Goal: Task Accomplishment & Management: Use online tool/utility

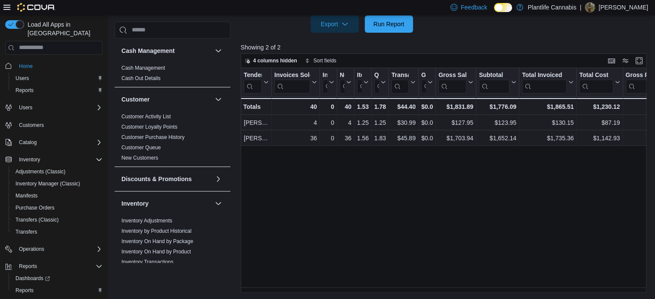
scroll to position [449, 0]
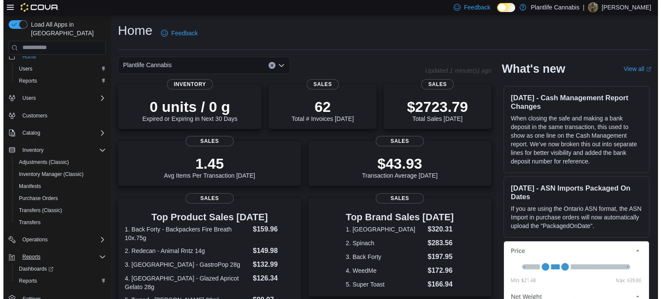
scroll to position [14, 0]
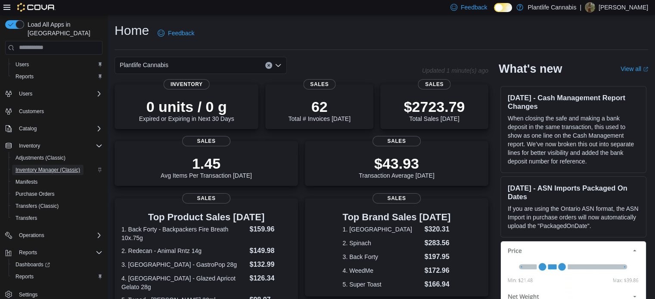
click at [35, 167] on span "Inventory Manager (Classic)" at bounding box center [47, 170] width 65 height 7
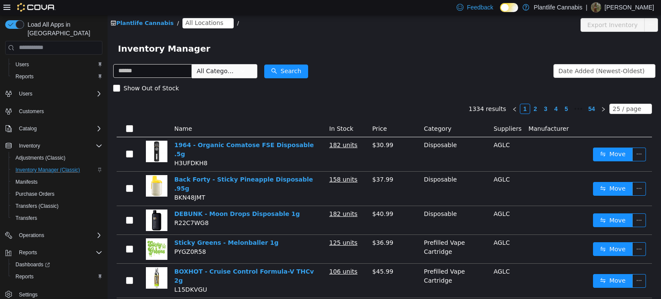
click at [188, 28] on span "All Locations" at bounding box center [208, 23] width 51 height 10
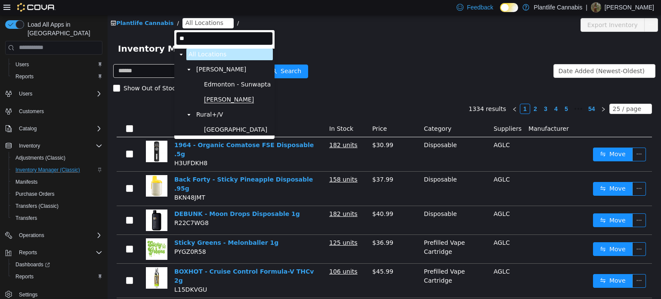
type input "**"
click at [233, 102] on span "Wainwright" at bounding box center [229, 99] width 50 height 7
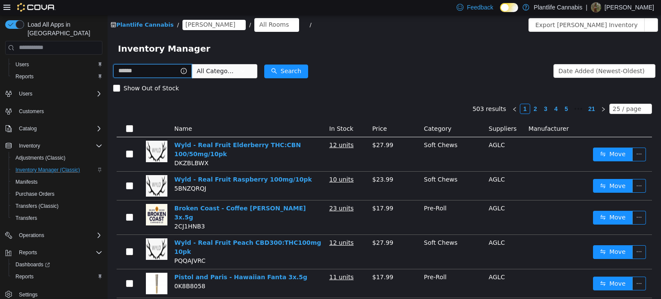
click at [175, 71] on input "text" at bounding box center [152, 71] width 79 height 14
type input "*****"
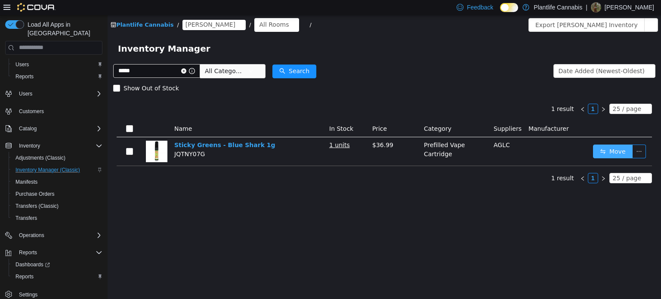
click at [607, 146] on button "Move" at bounding box center [613, 151] width 40 height 14
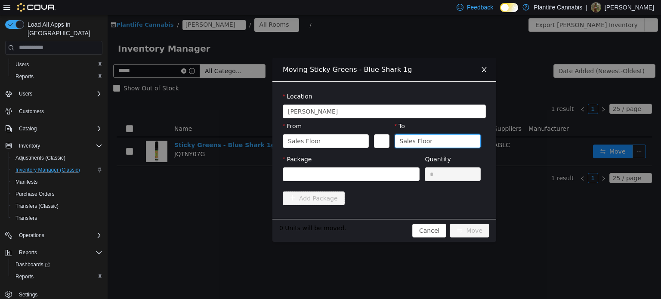
click at [429, 139] on div "Sales Floor" at bounding box center [435, 140] width 70 height 13
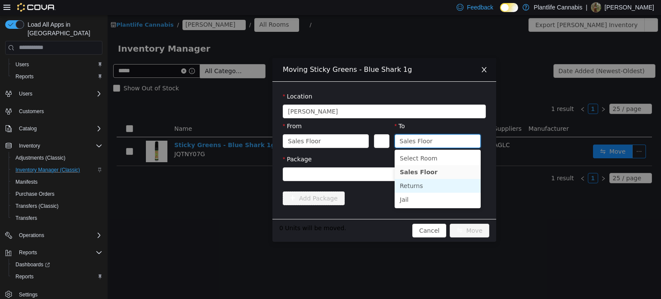
click at [418, 190] on li "Returns" at bounding box center [438, 186] width 86 height 14
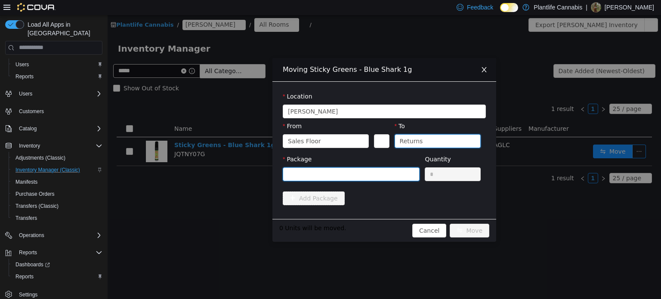
click at [396, 178] on div at bounding box center [348, 173] width 121 height 13
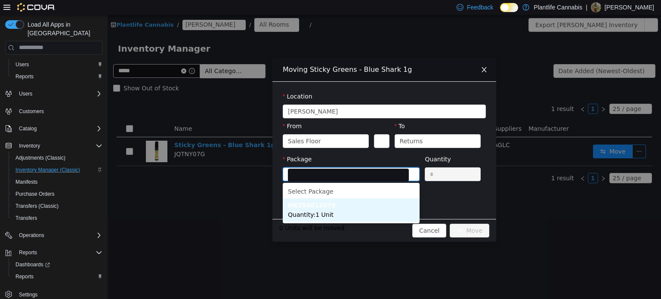
click at [373, 211] on li "ME250012075 Quantity : 1 Unit" at bounding box center [351, 209] width 137 height 23
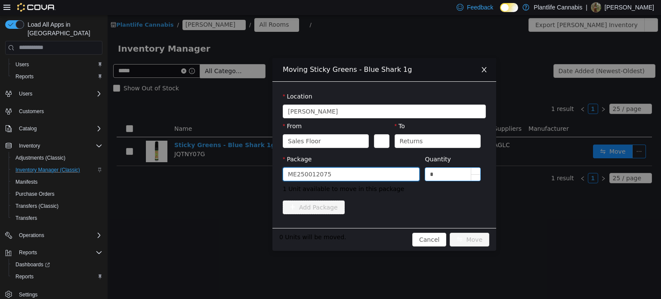
click at [448, 175] on input "*" at bounding box center [452, 173] width 55 height 13
type input "*"
click at [463, 235] on button "Move" at bounding box center [470, 239] width 40 height 14
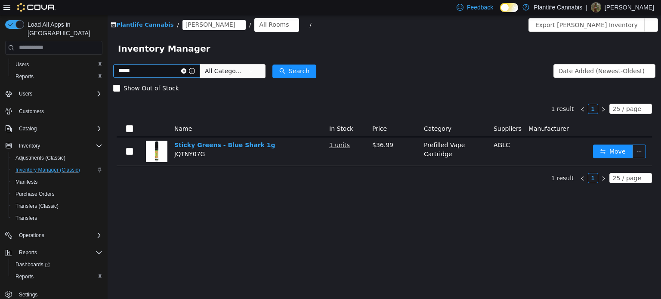
click at [186, 72] on icon "icon: close-circle" at bounding box center [183, 70] width 5 height 5
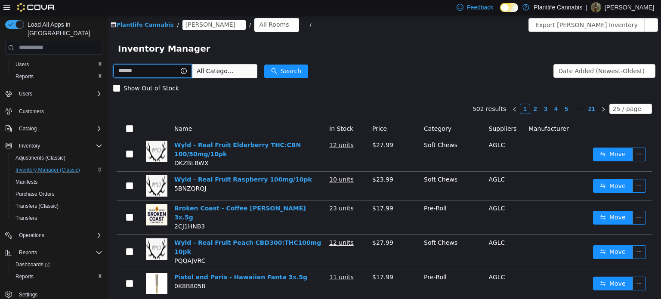
drag, startPoint x: 174, startPoint y: 72, endPoint x: 173, endPoint y: 66, distance: 6.1
click at [174, 72] on input "text" at bounding box center [152, 71] width 79 height 14
type input "******"
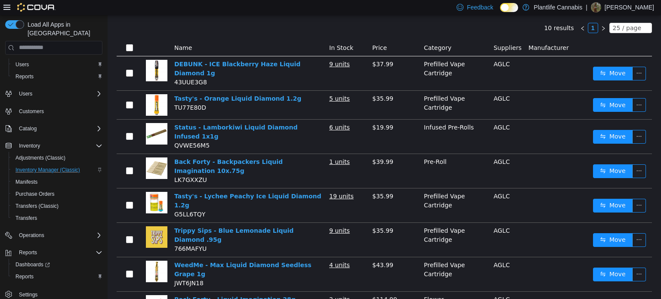
scroll to position [86, 0]
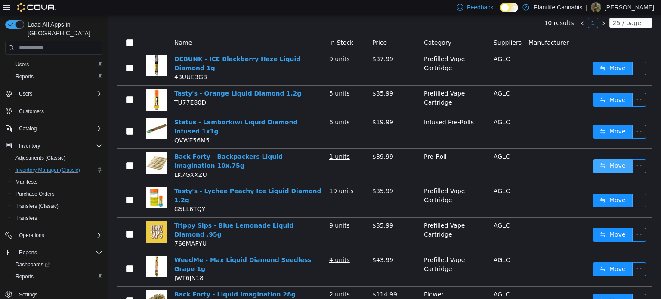
click at [610, 159] on button "Move" at bounding box center [613, 166] width 40 height 14
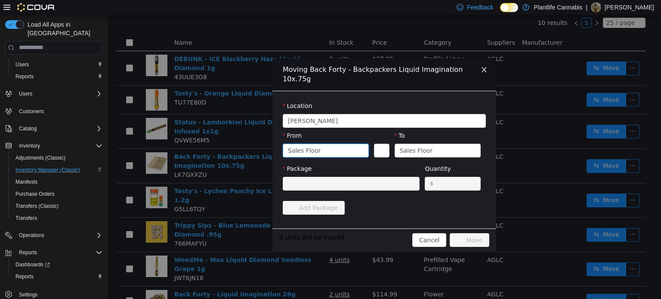
click at [359, 148] on icon "icon: down" at bounding box center [361, 150] width 5 height 5
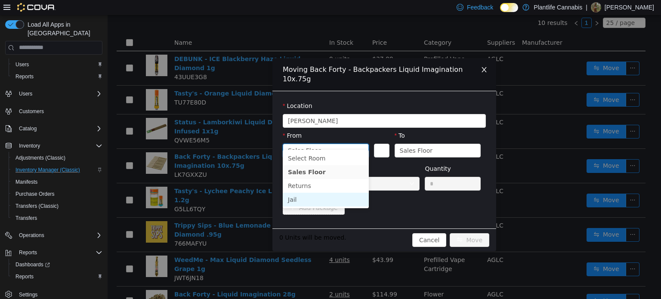
click at [318, 200] on li "Jail" at bounding box center [326, 199] width 86 height 14
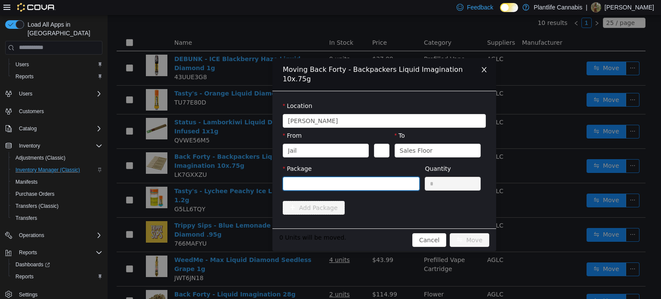
click at [384, 177] on div at bounding box center [348, 183] width 121 height 13
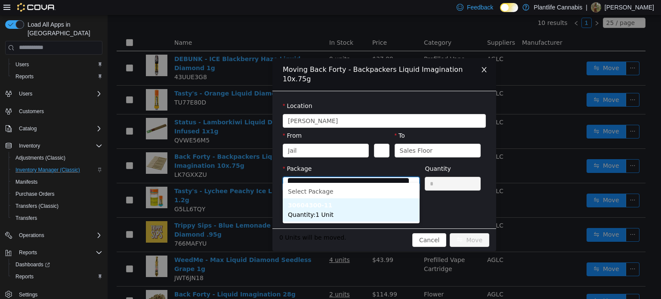
click at [332, 211] on li "30604300-11 Quantity : 1 Unit" at bounding box center [351, 209] width 137 height 23
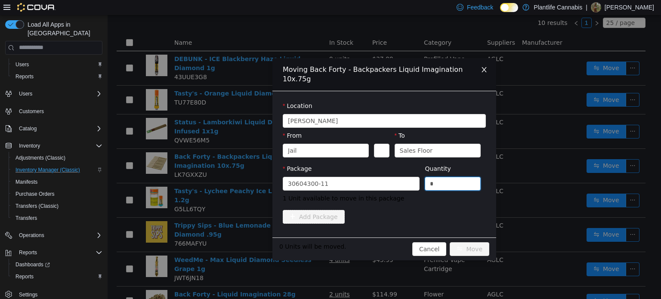
click at [398, 165] on span "Package 30604300-11 Quantity * 1 Unit available to move in this package" at bounding box center [384, 184] width 203 height 38
type input "*"
click at [466, 242] on button "Move" at bounding box center [470, 249] width 40 height 14
